Goal: Information Seeking & Learning: Learn about a topic

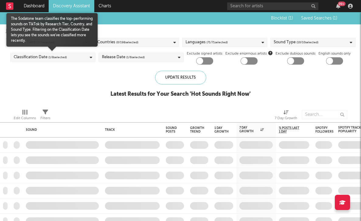
click at [90, 57] on icon at bounding box center [91, 57] width 2 height 4
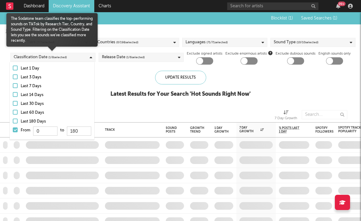
click at [13, 133] on label "From 0 to 180" at bounding box center [52, 132] width 79 height 10
click at [13, 133] on input "From 0 to 180" at bounding box center [13, 132] width 0 height 10
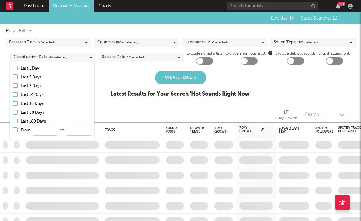
click at [126, 104] on div "Edit Columns Filters 7 Day Growth" at bounding box center [180, 113] width 361 height 18
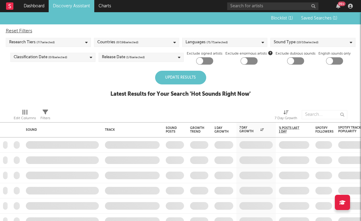
click at [192, 76] on div "Update Results" at bounding box center [180, 78] width 51 height 14
click at [171, 81] on div "Update Results" at bounding box center [180, 78] width 51 height 14
click at [183, 79] on div "Update Results" at bounding box center [180, 78] width 51 height 14
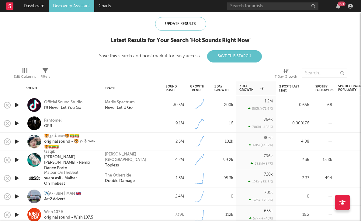
click at [18, 102] on icon "button" at bounding box center [17, 105] width 6 height 8
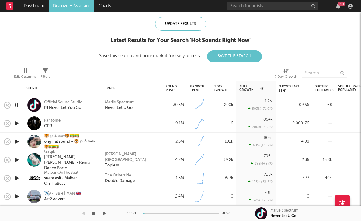
click at [18, 102] on icon "button" at bounding box center [17, 105] width 6 height 8
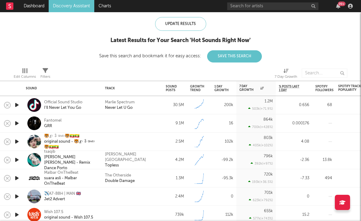
click at [16, 126] on icon "button" at bounding box center [17, 123] width 6 height 8
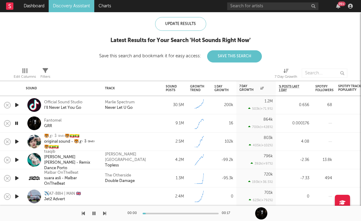
click at [16, 126] on icon "button" at bounding box center [17, 123] width 6 height 8
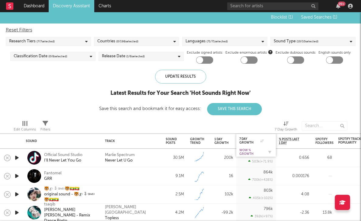
click at [250, 150] on div "WoW % Growth" at bounding box center [252, 151] width 24 height 7
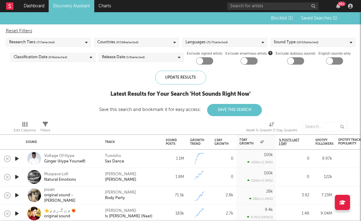
click at [19, 158] on icon "button" at bounding box center [17, 159] width 6 height 8
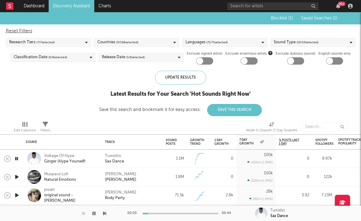
click at [18, 176] on icon "button" at bounding box center [17, 177] width 6 height 8
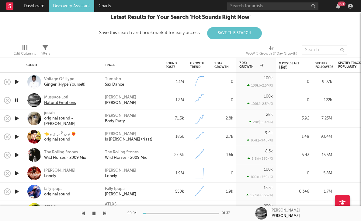
click at [65, 101] on div "Natural Emotions" at bounding box center [60, 102] width 32 height 5
click at [19, 117] on icon "button" at bounding box center [17, 118] width 6 height 8
click at [53, 124] on div "josiah original sound - josiah" at bounding box center [62, 118] width 73 height 18
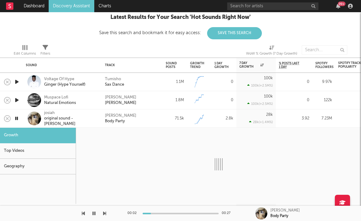
click at [78, 112] on div "josiah original sound - josiah" at bounding box center [62, 118] width 73 height 18
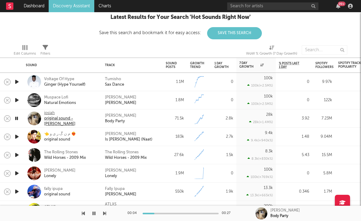
click at [57, 119] on div "original sound - [PERSON_NAME]" at bounding box center [70, 121] width 53 height 11
click at [16, 134] on icon "button" at bounding box center [17, 137] width 6 height 8
click at [17, 155] on icon "button" at bounding box center [17, 155] width 6 height 8
click at [16, 177] on icon "button" at bounding box center [17, 173] width 6 height 8
click at [16, 192] on icon "button" at bounding box center [17, 192] width 6 height 8
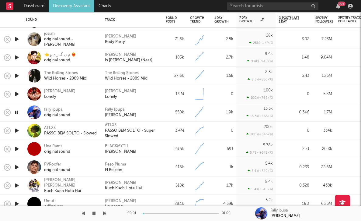
click at [16, 126] on div at bounding box center [17, 131] width 12 height 18
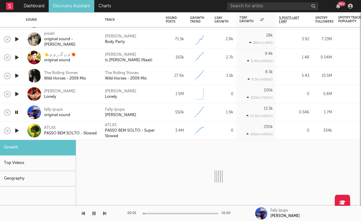
click at [26, 128] on div "ATLXS PASSO BEM SOLTO - Slowed" at bounding box center [62, 131] width 73 height 18
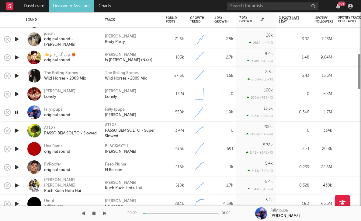
click at [19, 129] on icon "button" at bounding box center [17, 131] width 6 height 8
click at [48, 130] on div "ATLXS" at bounding box center [70, 127] width 53 height 5
click at [16, 147] on icon "button" at bounding box center [17, 149] width 6 height 8
click at [16, 164] on icon "button" at bounding box center [17, 167] width 6 height 8
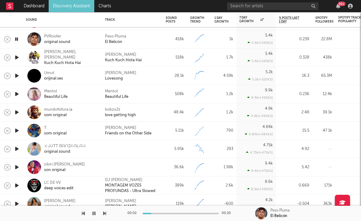
click at [16, 112] on icon "button" at bounding box center [17, 112] width 6 height 8
click at [51, 113] on div "som original" at bounding box center [58, 114] width 28 height 5
click at [17, 93] on icon "button" at bounding box center [17, 94] width 6 height 8
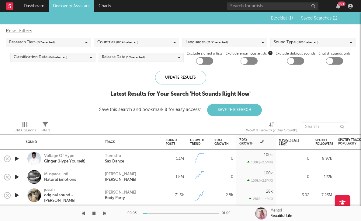
click at [101, 44] on div "Countries ( 0 / 198 selected)" at bounding box center [117, 42] width 41 height 7
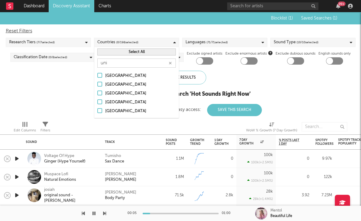
type input "uni"
click at [123, 101] on div "[GEOGRAPHIC_DATA]" at bounding box center [140, 102] width 71 height 7
click at [97, 101] on input "[GEOGRAPHIC_DATA]" at bounding box center [97, 102] width 0 height 7
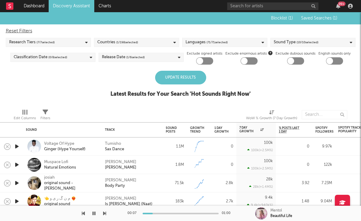
click at [198, 76] on div "Update Results" at bounding box center [180, 78] width 51 height 14
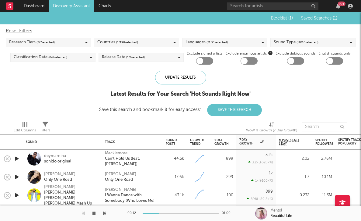
click at [17, 156] on icon "button" at bounding box center [17, 159] width 6 height 8
click at [55, 159] on div "sonido original" at bounding box center [57, 161] width 27 height 5
click at [18, 177] on icon "button" at bounding box center [17, 177] width 6 height 8
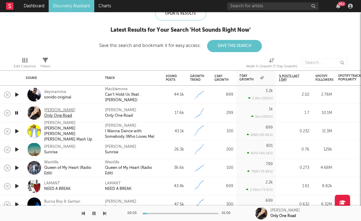
click at [53, 116] on div "Only One Road" at bounding box center [59, 115] width 31 height 5
click at [22, 132] on div at bounding box center [17, 131] width 12 height 18
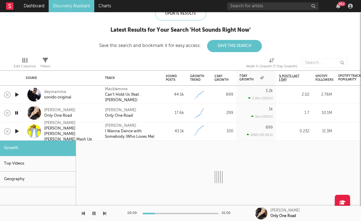
click at [22, 132] on div at bounding box center [17, 131] width 12 height 18
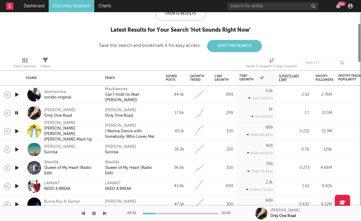
click at [16, 131] on icon "button" at bounding box center [17, 131] width 6 height 8
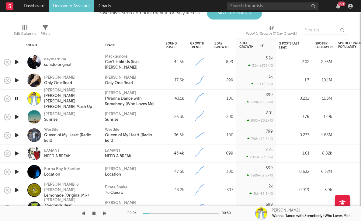
click at [18, 116] on icon "button" at bounding box center [17, 117] width 6 height 8
click at [16, 135] on icon "button" at bounding box center [17, 135] width 6 height 8
click at [17, 154] on icon "button" at bounding box center [17, 154] width 6 height 8
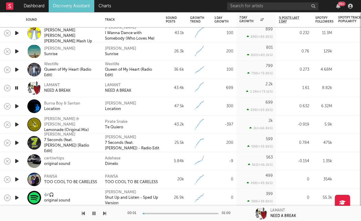
click at [16, 104] on icon "button" at bounding box center [17, 106] width 6 height 8
click at [55, 108] on div "Location" at bounding box center [62, 108] width 36 height 5
click at [17, 104] on icon "button" at bounding box center [17, 106] width 6 height 8
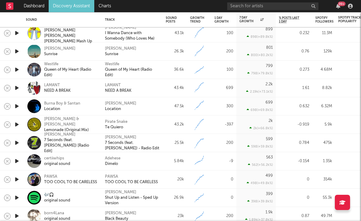
click at [16, 124] on icon "button" at bounding box center [17, 125] width 6 height 8
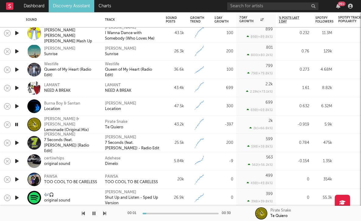
click at [17, 140] on icon "button" at bounding box center [17, 143] width 6 height 8
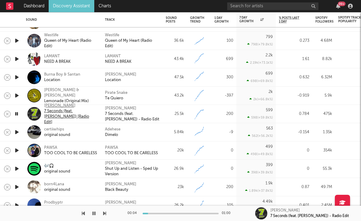
click at [47, 115] on div "7 Seconds (feat. [PERSON_NAME]) [Radio Edit]" at bounding box center [70, 116] width 53 height 16
click at [16, 133] on icon "button" at bounding box center [17, 132] width 6 height 8
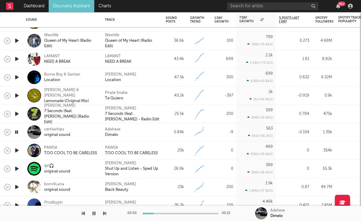
click at [16, 150] on icon "button" at bounding box center [17, 150] width 6 height 8
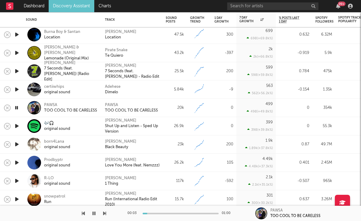
click at [18, 126] on icon "button" at bounding box center [17, 126] width 6 height 8
click at [18, 143] on icon "button" at bounding box center [17, 144] width 6 height 8
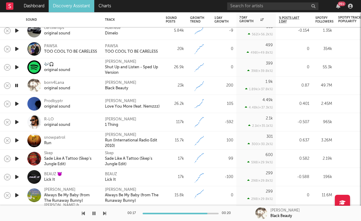
click at [17, 104] on icon "button" at bounding box center [17, 104] width 6 height 8
click at [17, 122] on icon "button" at bounding box center [17, 122] width 6 height 8
click at [50, 122] on div "original sound" at bounding box center [57, 124] width 26 height 5
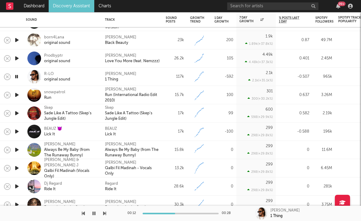
click at [18, 93] on icon "button" at bounding box center [17, 95] width 6 height 8
click at [17, 112] on icon "button" at bounding box center [17, 113] width 6 height 8
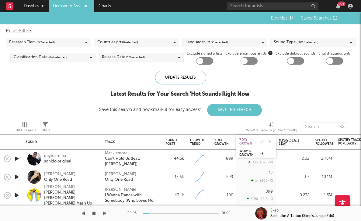
click at [250, 140] on div "7 Day Growth" at bounding box center [252, 141] width 24 height 7
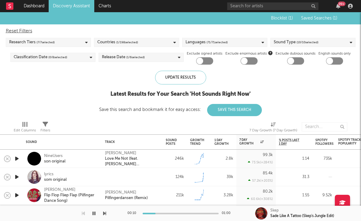
click at [17, 158] on icon "button" at bounding box center [17, 159] width 6 height 8
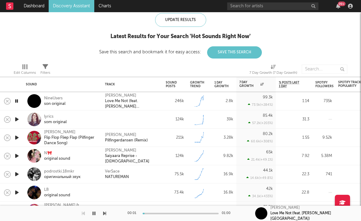
click at [15, 121] on icon "button" at bounding box center [17, 119] width 6 height 8
click at [52, 116] on div "lyrics" at bounding box center [55, 116] width 23 height 5
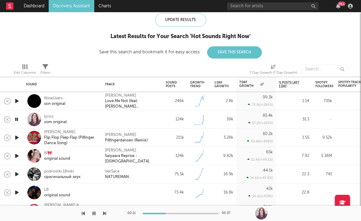
click at [17, 140] on icon "button" at bounding box center [17, 138] width 6 height 8
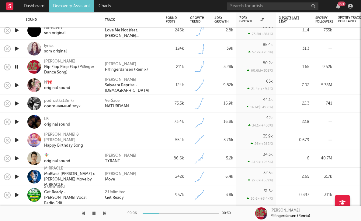
click at [17, 84] on icon "button" at bounding box center [17, 85] width 6 height 8
click at [16, 102] on icon "button" at bounding box center [17, 104] width 6 height 8
click at [17, 122] on icon "button" at bounding box center [17, 122] width 6 height 8
click at [18, 122] on icon "button" at bounding box center [17, 122] width 6 height 8
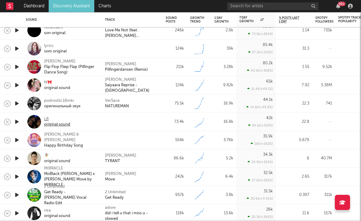
click at [45, 124] on div "original sound" at bounding box center [57, 124] width 26 height 5
click at [16, 138] on icon "button" at bounding box center [17, 140] width 6 height 8
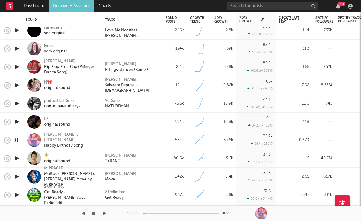
click at [18, 158] on icon "button" at bounding box center [17, 158] width 6 height 8
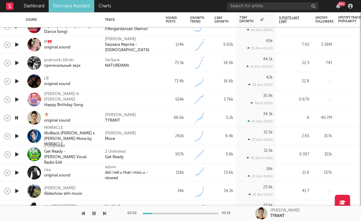
click at [16, 116] on icon "button" at bounding box center [17, 118] width 6 height 8
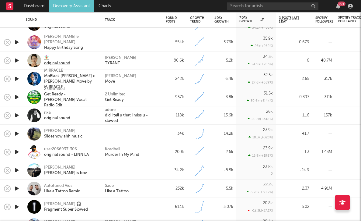
click at [50, 61] on div "original sound" at bounding box center [57, 63] width 26 height 5
